Goal: Find specific page/section: Find specific page/section

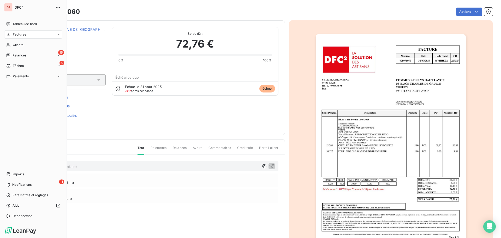
click at [19, 50] on nav "Tableau de bord Factures Clients 16 Relances 5 Tâches Paiements" at bounding box center [33, 50] width 58 height 61
click at [13, 45] on span "Clients" at bounding box center [18, 45] width 10 height 5
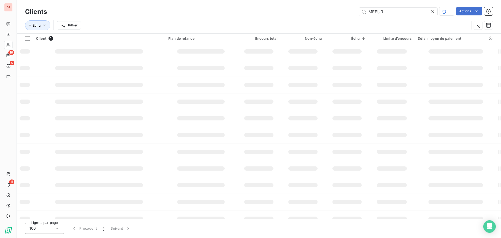
drag, startPoint x: 372, startPoint y: 14, endPoint x: 256, endPoint y: 11, distance: 116.5
click at [256, 11] on div "IMEEUR Actions" at bounding box center [273, 11] width 440 height 9
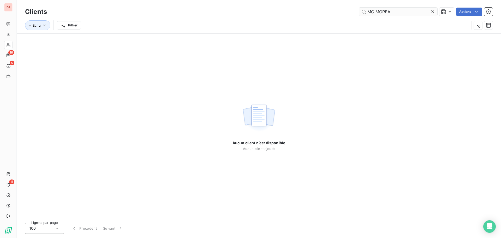
click at [376, 11] on input "MC MOREA" at bounding box center [398, 12] width 78 height 8
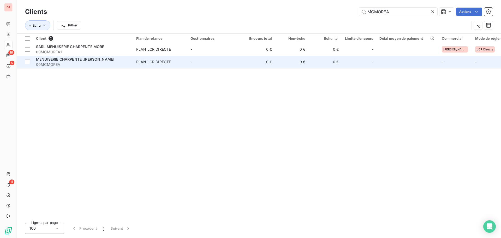
type input "MCMOREA"
click at [182, 64] on span "PLAN LCR DIRECTE" at bounding box center [160, 61] width 48 height 5
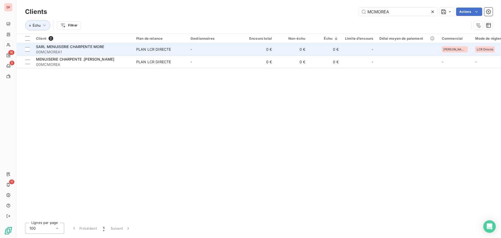
click at [137, 50] on div "PLAN LCR DIRECTE" at bounding box center [153, 49] width 35 height 5
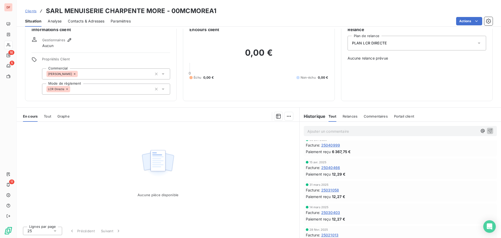
scroll to position [157, 0]
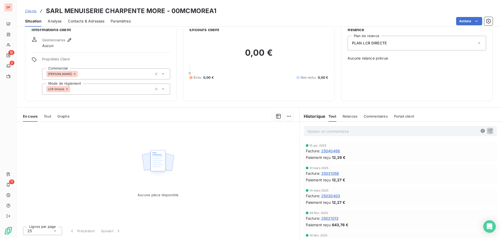
click at [332, 194] on span "25030403" at bounding box center [330, 195] width 19 height 5
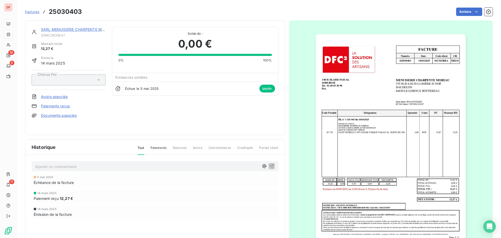
click at [344, 120] on img "button" at bounding box center [391, 140] width 150 height 212
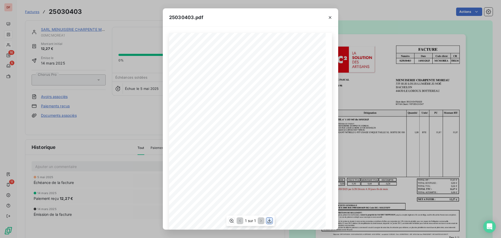
click at [270, 221] on icon "button" at bounding box center [270, 220] width 4 height 4
